Goal: Obtain resource: Download file/media

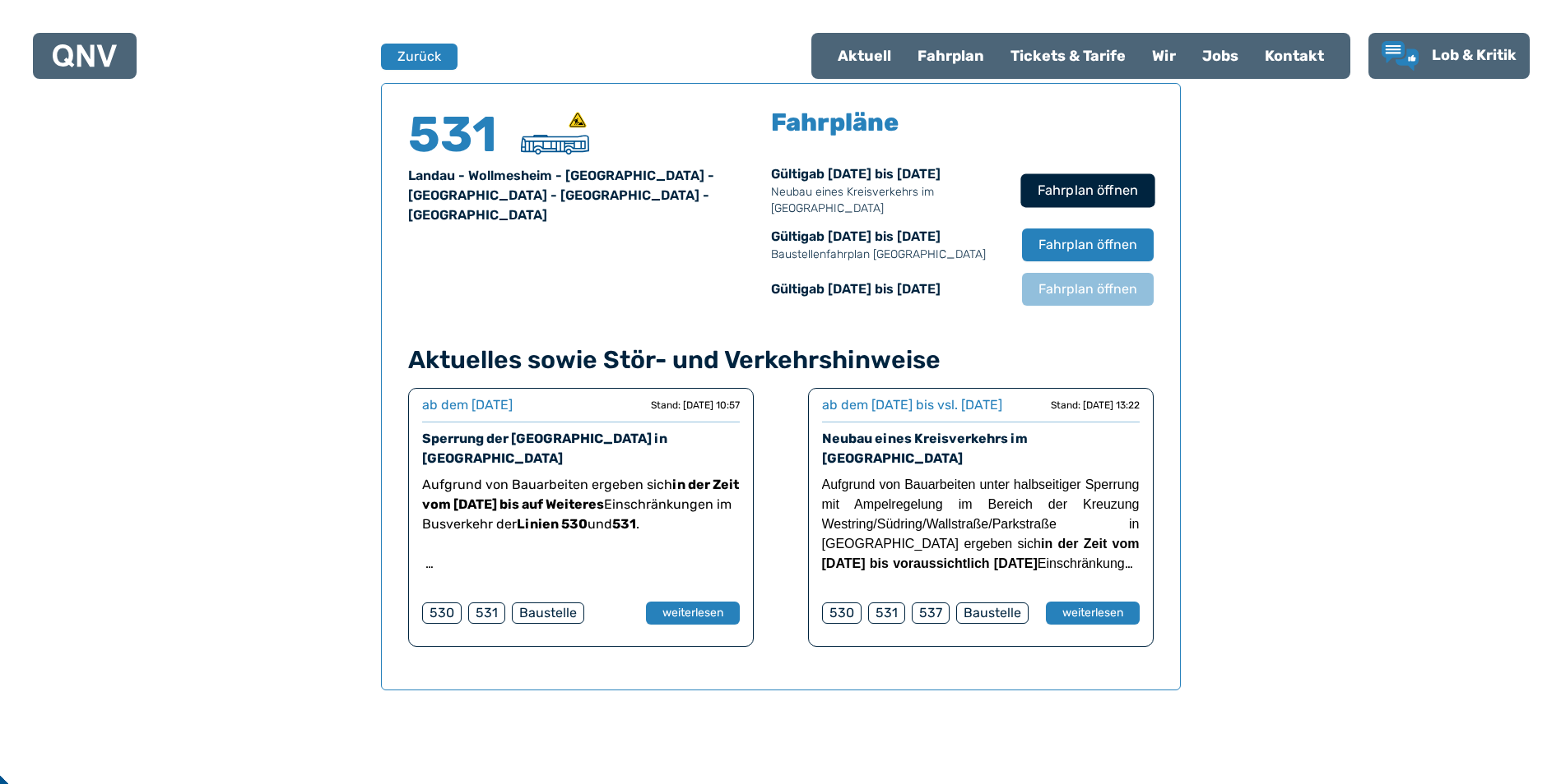
click at [1083, 183] on span "Fahrplan öffnen" at bounding box center [1086, 191] width 100 height 20
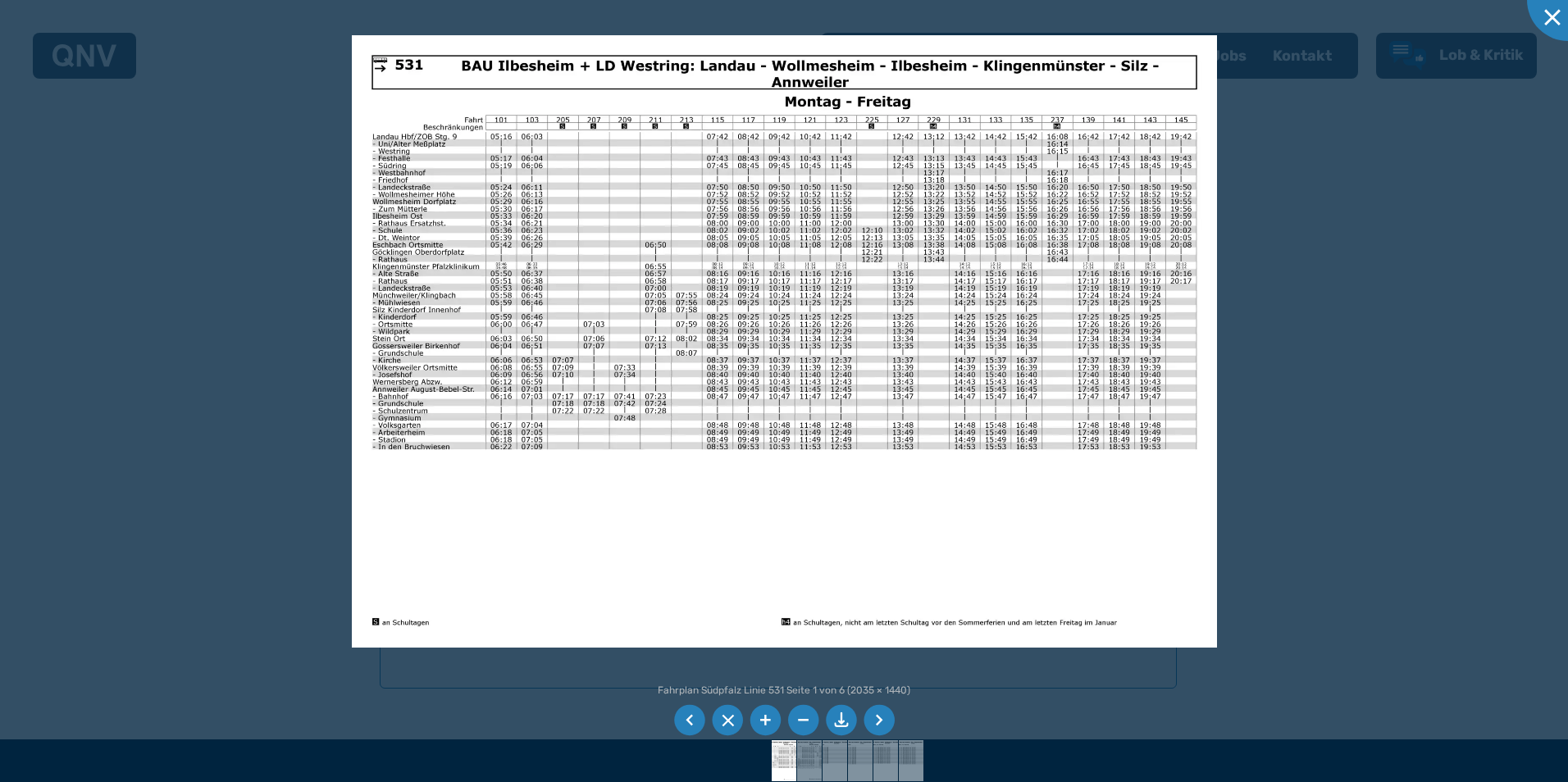
click at [879, 718] on li at bounding box center [880, 721] width 32 height 32
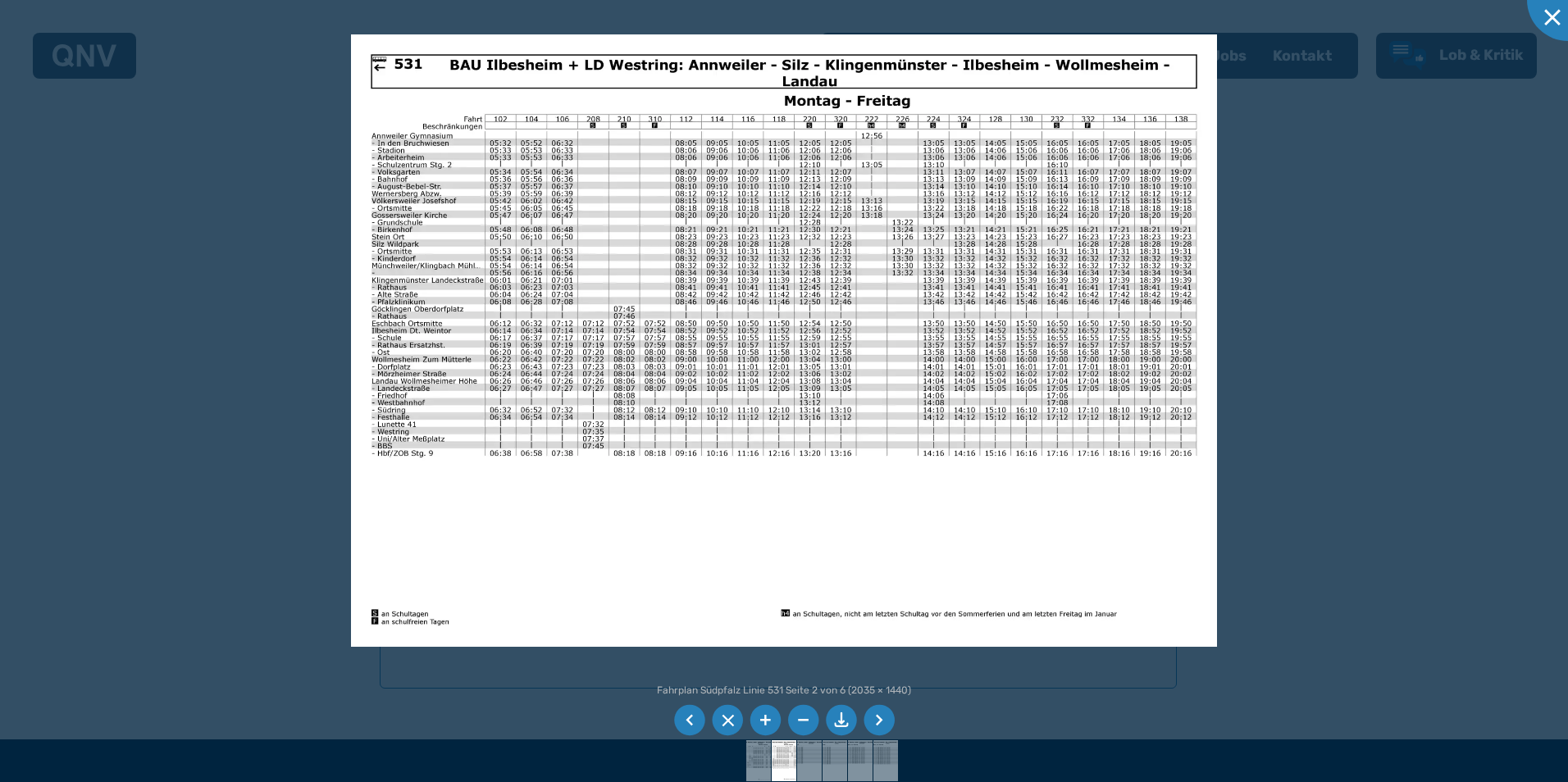
click at [879, 718] on li at bounding box center [880, 721] width 32 height 32
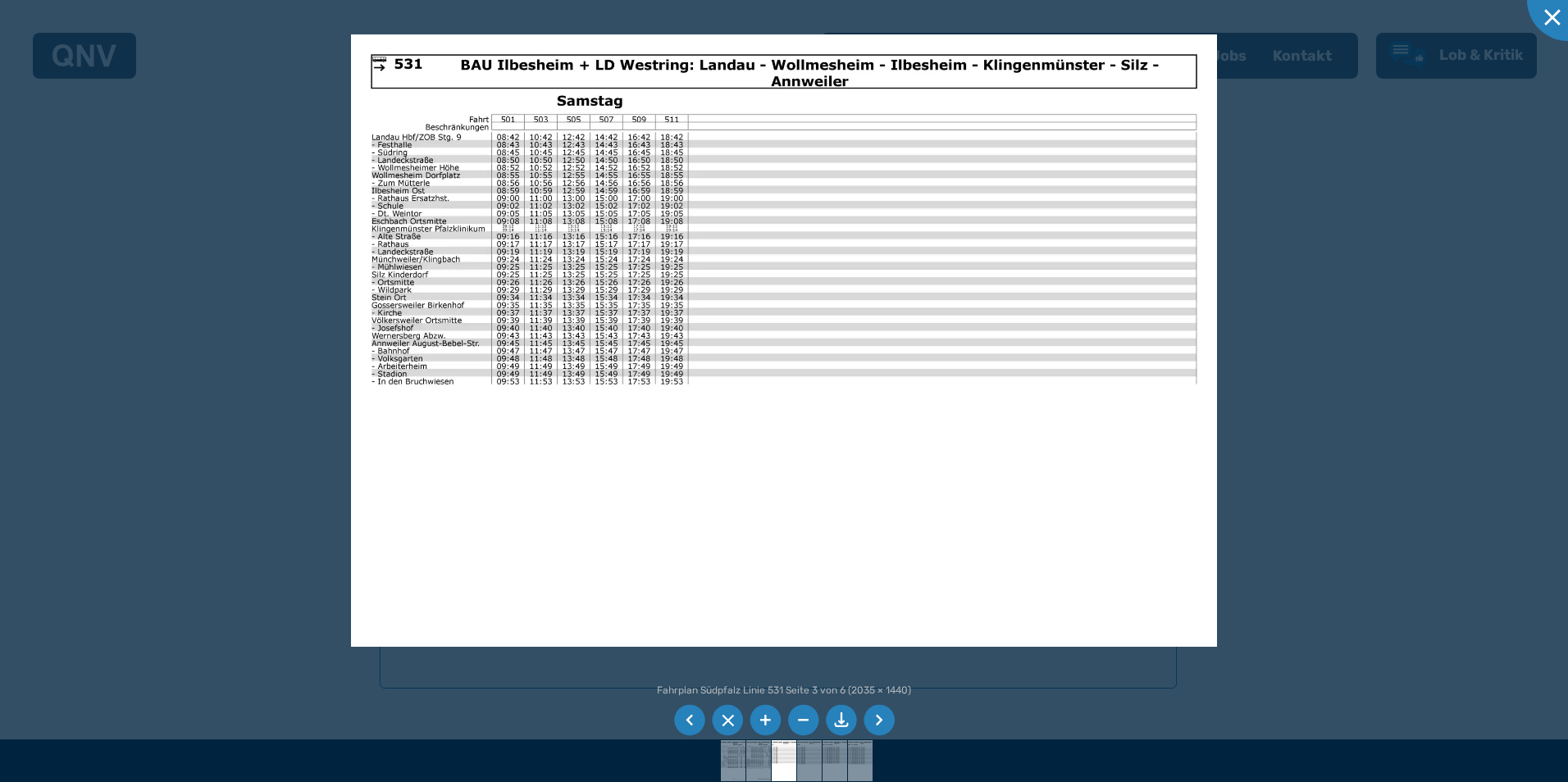
click at [689, 716] on li at bounding box center [690, 721] width 32 height 32
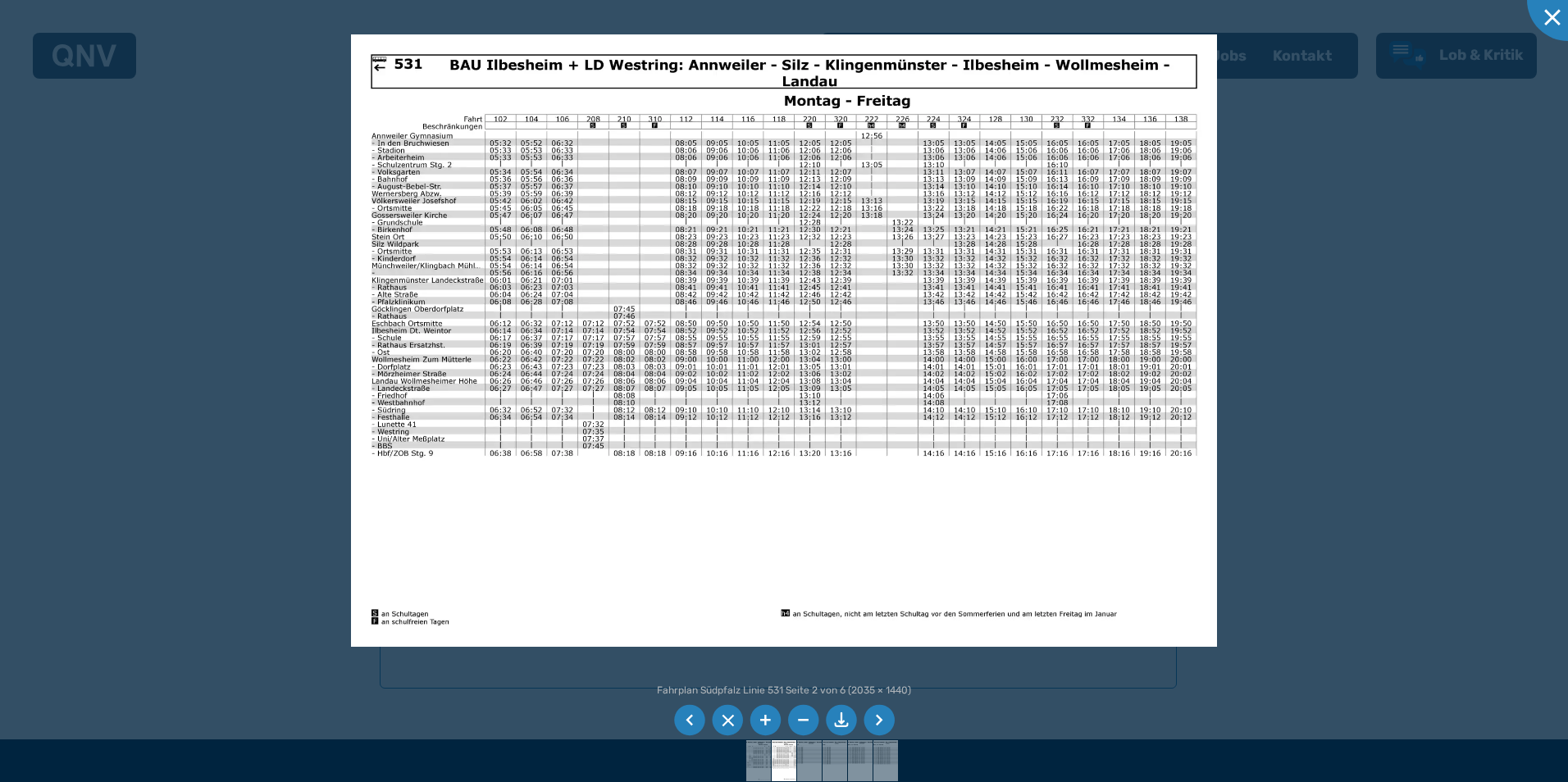
click at [877, 723] on li at bounding box center [880, 721] width 32 height 32
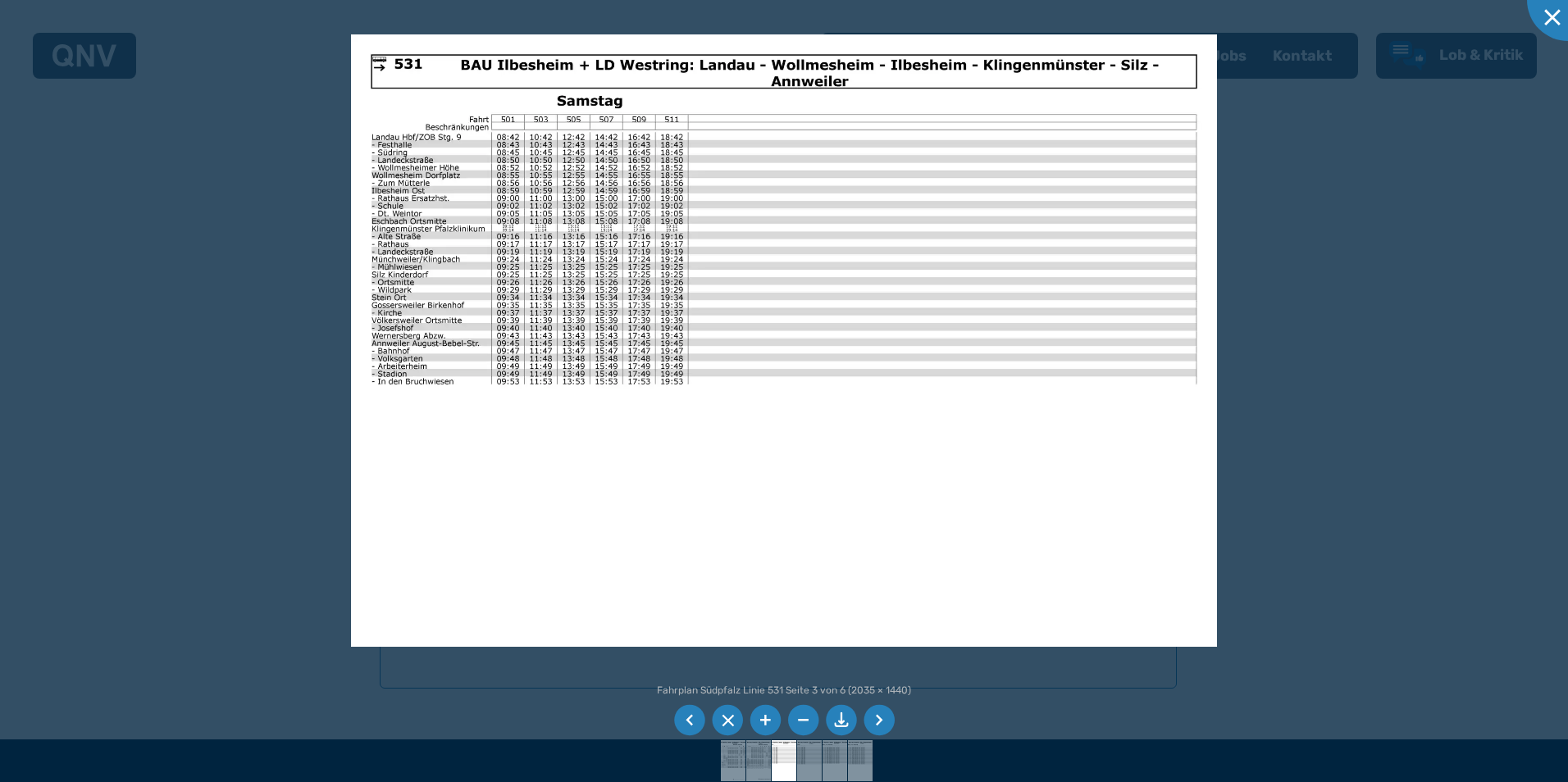
click at [880, 721] on li at bounding box center [880, 721] width 32 height 32
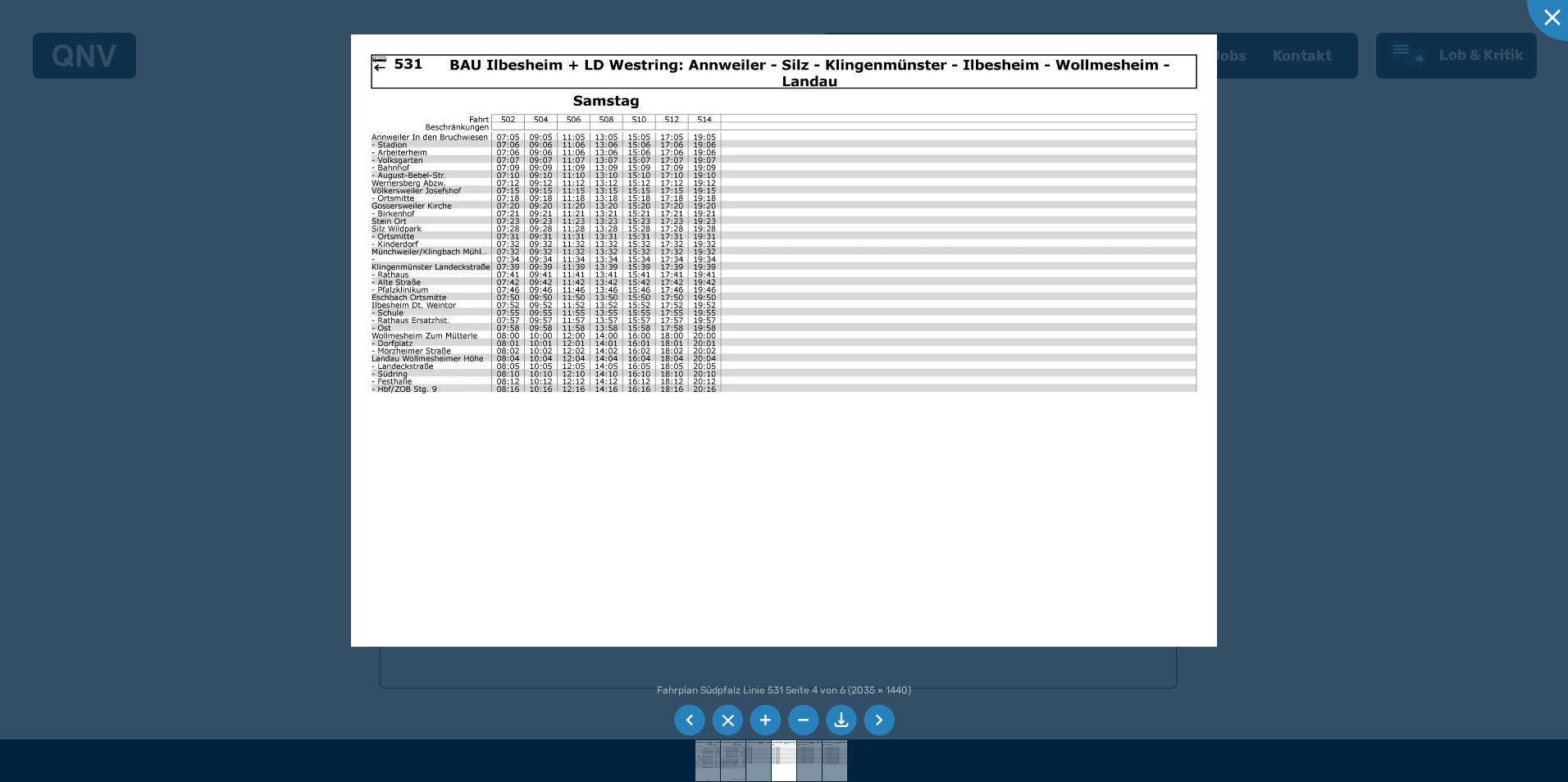
click at [880, 720] on li at bounding box center [880, 721] width 32 height 32
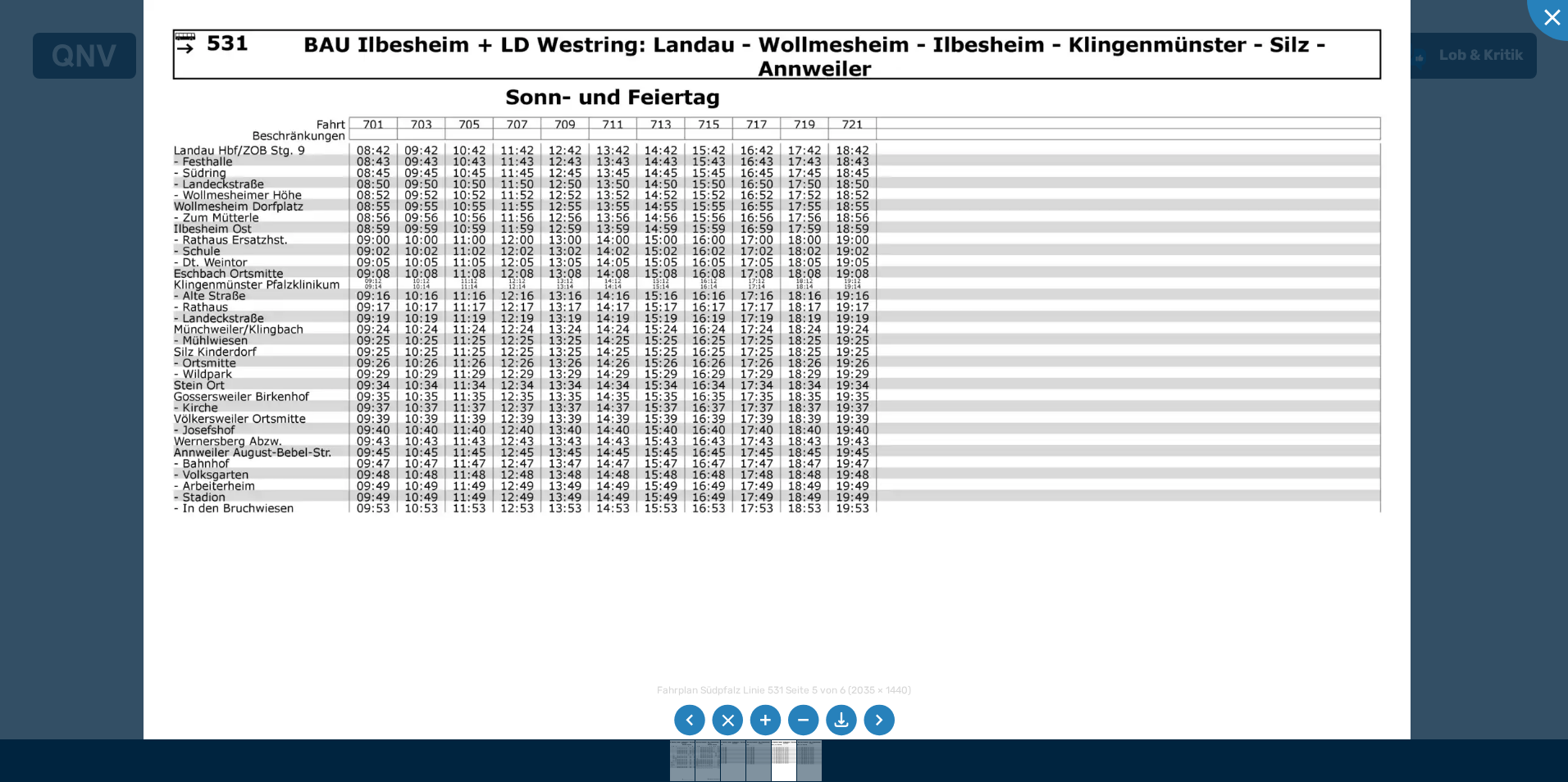
click at [872, 716] on li at bounding box center [880, 721] width 32 height 32
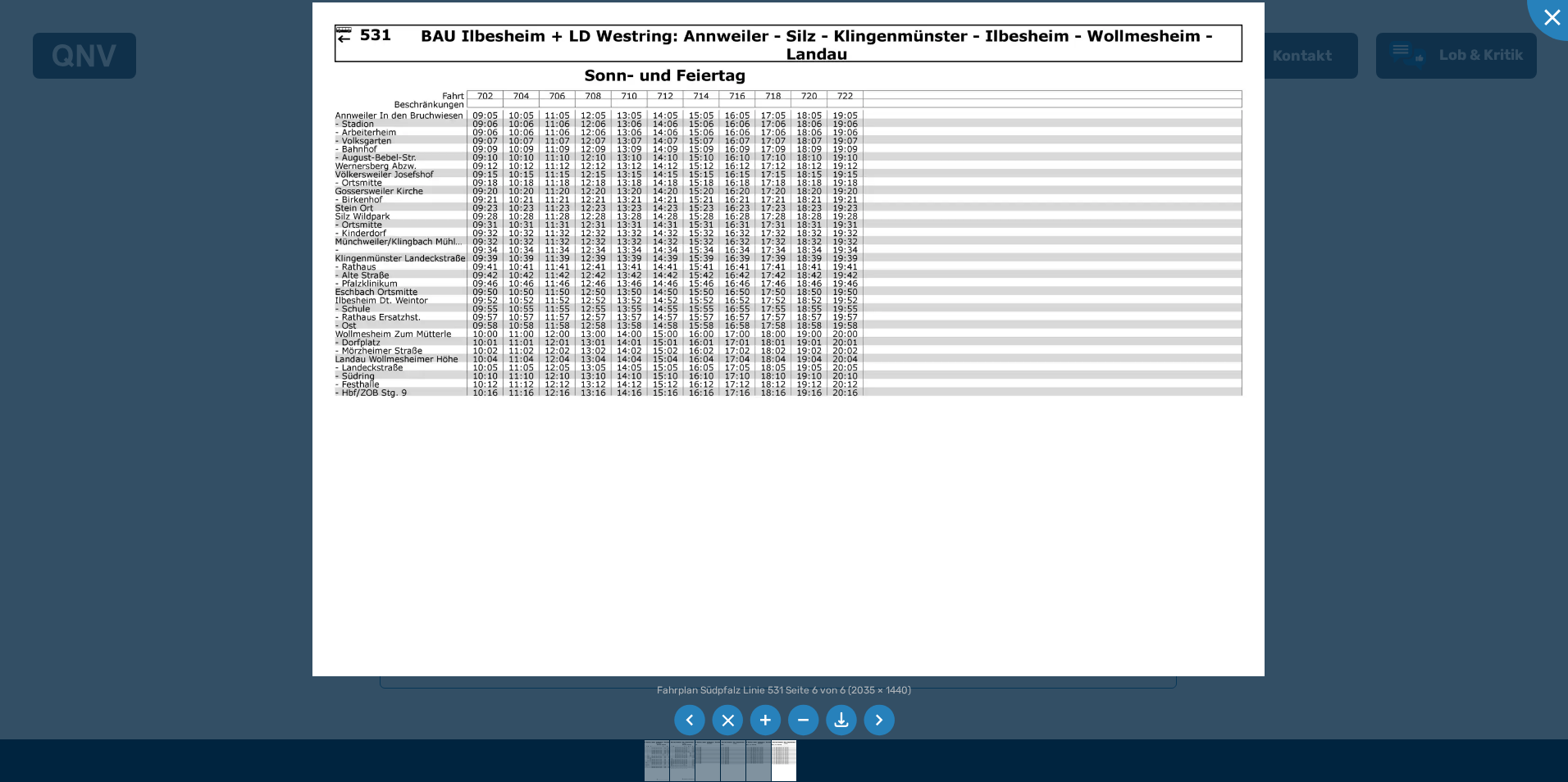
click at [837, 716] on li at bounding box center [841, 721] width 32 height 32
